Goal: Find specific page/section: Find specific page/section

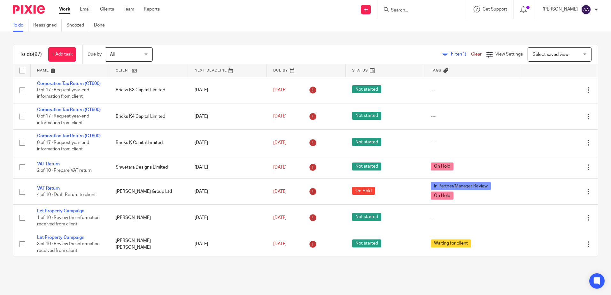
click at [447, 13] on input "Search" at bounding box center [419, 11] width 58 height 6
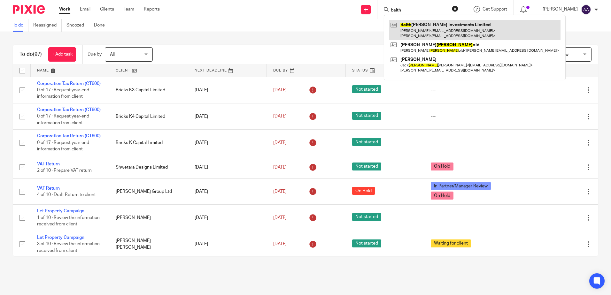
type input "balth"
click at [445, 28] on link at bounding box center [475, 30] width 172 height 20
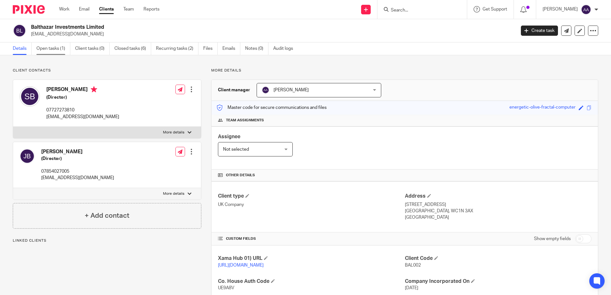
click at [55, 48] on link "Open tasks (1)" at bounding box center [53, 49] width 34 height 12
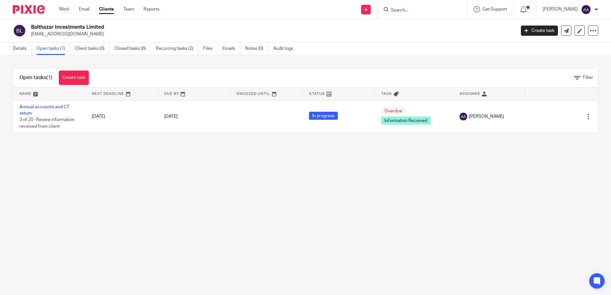
click at [429, 11] on input "Search" at bounding box center [419, 11] width 58 height 6
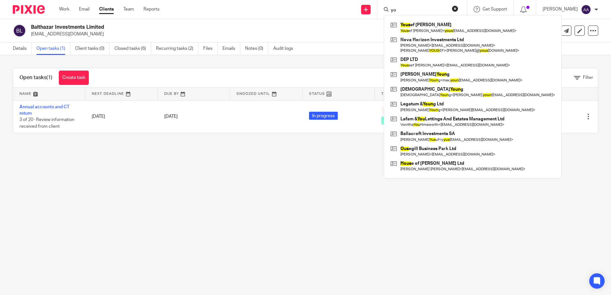
type input "y"
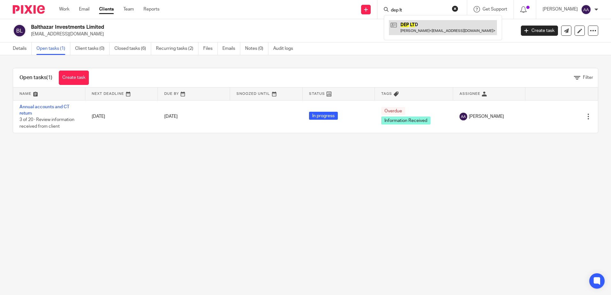
type input "dep lt"
click at [425, 30] on link at bounding box center [443, 27] width 108 height 15
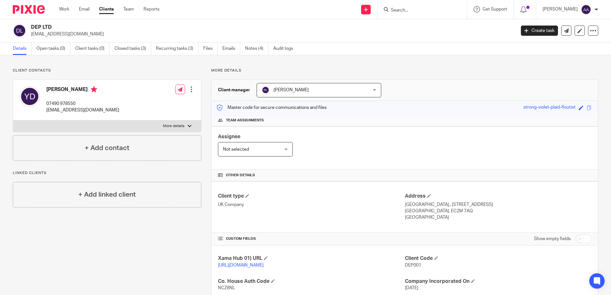
click at [441, 4] on div at bounding box center [423, 9] width 90 height 19
click at [440, 9] on input "Search" at bounding box center [419, 11] width 58 height 6
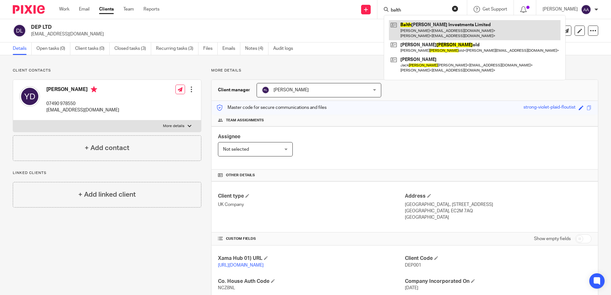
type input "balth"
click at [415, 29] on link at bounding box center [475, 30] width 172 height 20
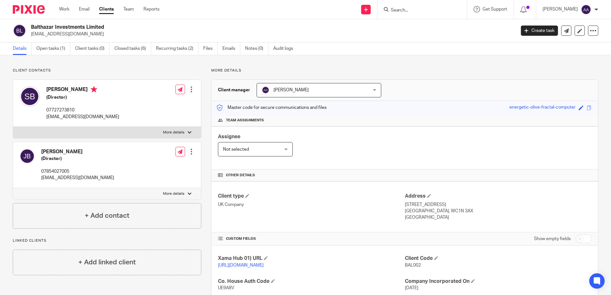
click at [448, 8] on input "Search" at bounding box center [419, 11] width 58 height 6
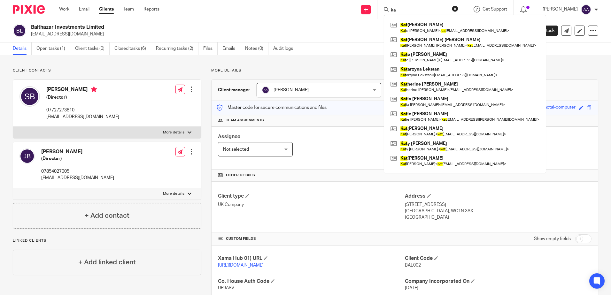
type input "k"
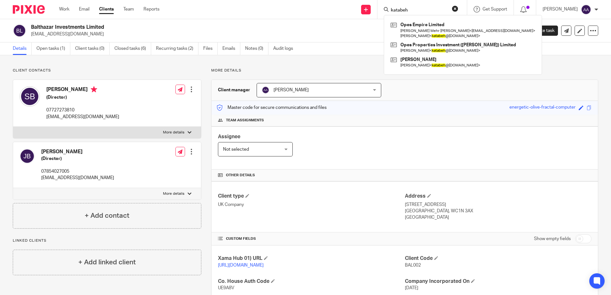
type input "katabeh"
drag, startPoint x: 322, startPoint y: 50, endPoint x: 263, endPoint y: 47, distance: 58.3
click at [322, 50] on div "Details Open tasks (1) Client tasks (0) Closed tasks (6) Recurring tasks (2) Fi…" at bounding box center [305, 49] width 611 height 13
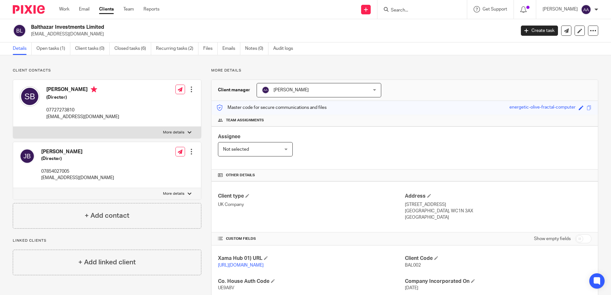
click at [36, 11] on img at bounding box center [29, 9] width 32 height 9
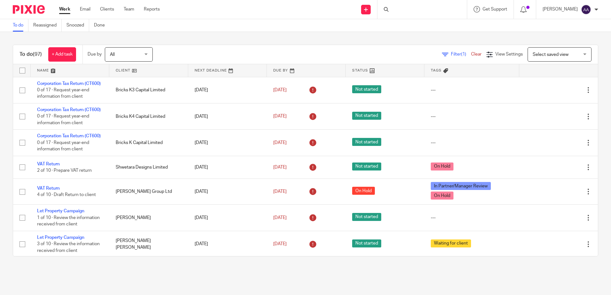
click at [426, 8] on div at bounding box center [423, 9] width 90 height 19
click at [402, 12] on input "Search" at bounding box center [419, 11] width 58 height 6
click at [451, 53] on span "Filter (1)" at bounding box center [461, 54] width 20 height 4
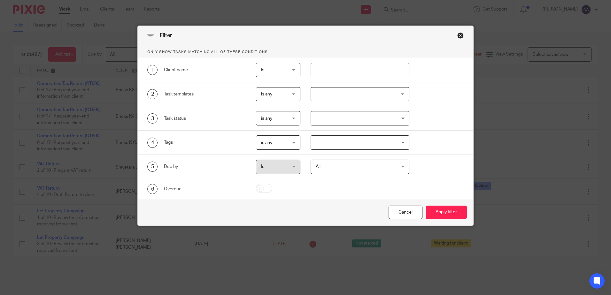
click at [394, 96] on div at bounding box center [360, 94] width 99 height 14
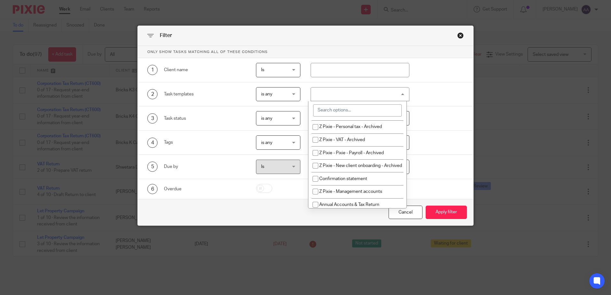
scroll to position [64, 0]
click at [316, 185] on input "checkbox" at bounding box center [316, 179] width 12 height 12
checkbox input "true"
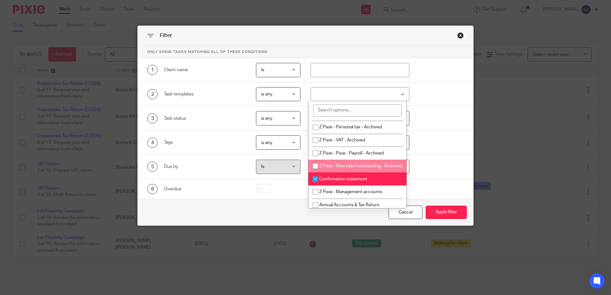
click at [444, 198] on div "6 Overdue" at bounding box center [306, 189] width 336 height 20
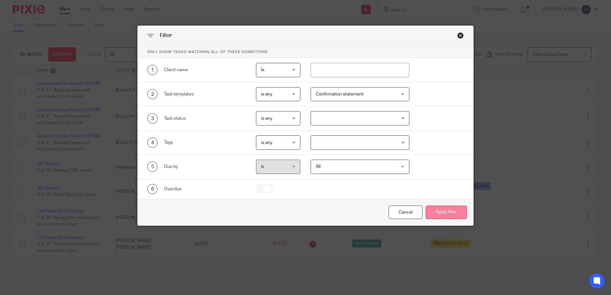
click at [444, 208] on button "Apply filter" at bounding box center [446, 213] width 41 height 14
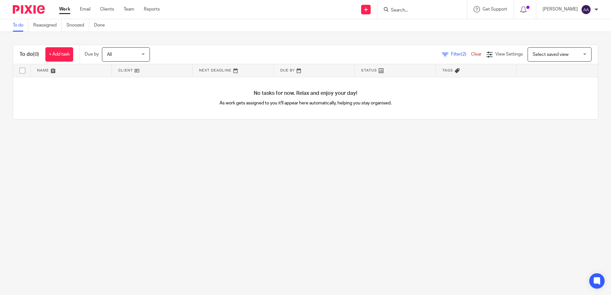
click at [15, 8] on img at bounding box center [29, 9] width 32 height 9
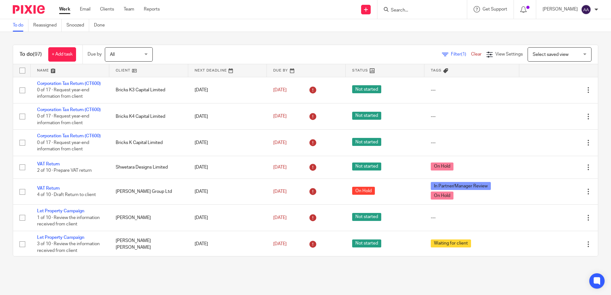
click at [429, 10] on input "Search" at bounding box center [419, 11] width 58 height 6
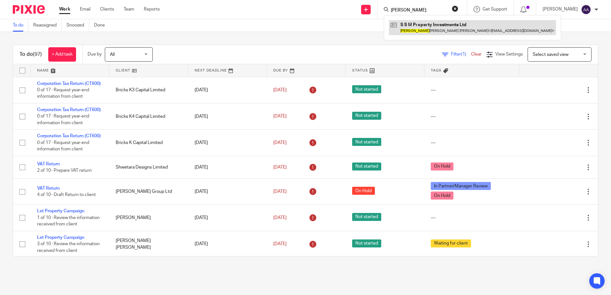
type input "sukhjit"
click at [475, 24] on link at bounding box center [472, 27] width 167 height 15
